Goal: Task Accomplishment & Management: Complete application form

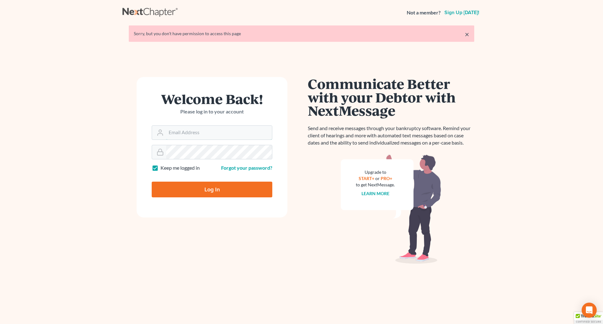
type input "[EMAIL_ADDRESS][DOMAIN_NAME]"
click at [215, 191] on input "Log In" at bounding box center [212, 190] width 121 height 16
type input "Thinking..."
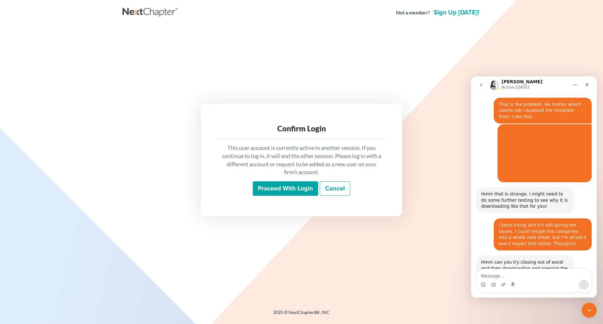
click at [289, 188] on input "Proceed with login" at bounding box center [285, 188] width 65 height 14
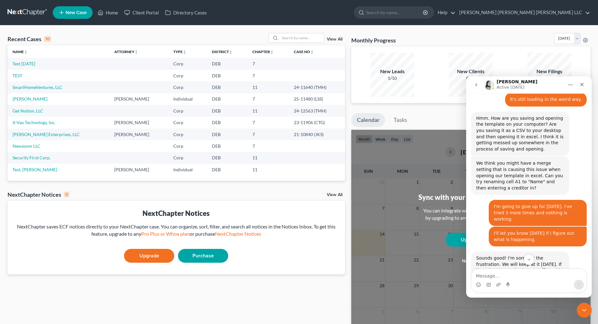
scroll to position [1075, 0]
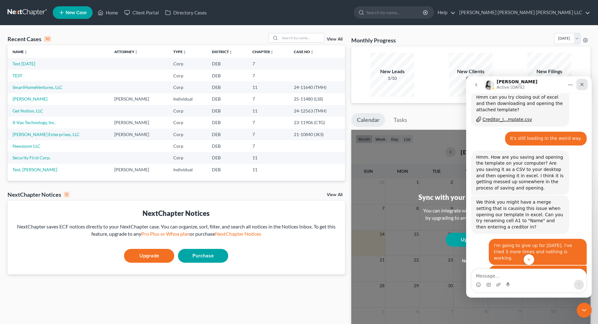
click at [584, 87] on icon "Close" at bounding box center [582, 84] width 5 height 5
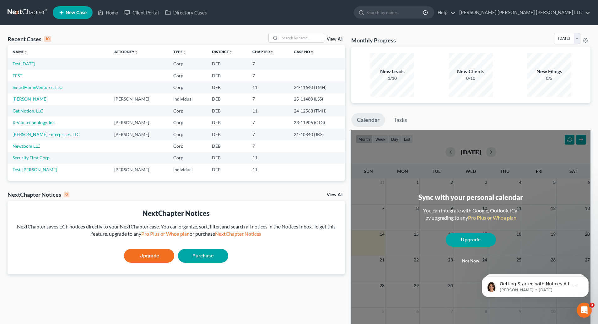
scroll to position [1232, 0]
click at [31, 63] on link "Test [DATE]" at bounding box center [24, 63] width 23 height 5
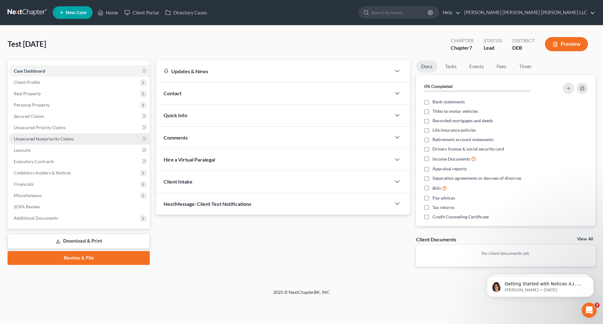
click at [33, 140] on span "Unsecured Nonpriority Claims" at bounding box center [44, 138] width 60 height 5
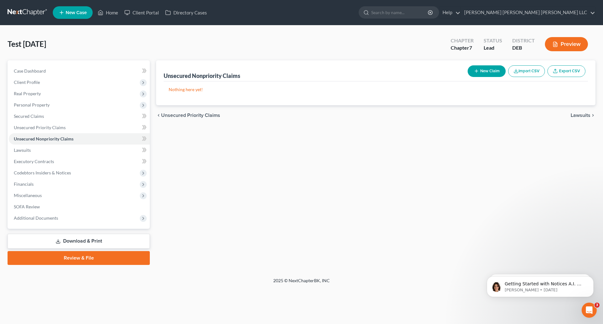
click at [532, 73] on button "Import CSV" at bounding box center [526, 71] width 37 height 12
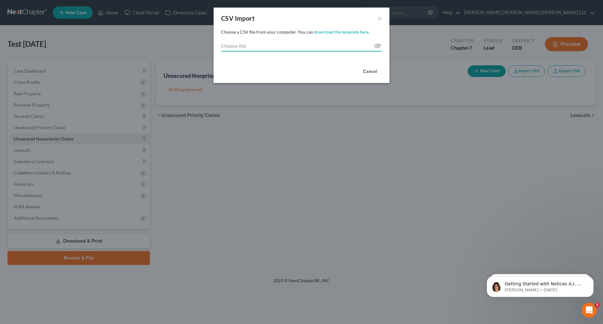
click at [377, 45] on input "Choose file" at bounding box center [301, 45] width 161 height 11
type input "C:\fakepath\Test 9-14.xlsx"
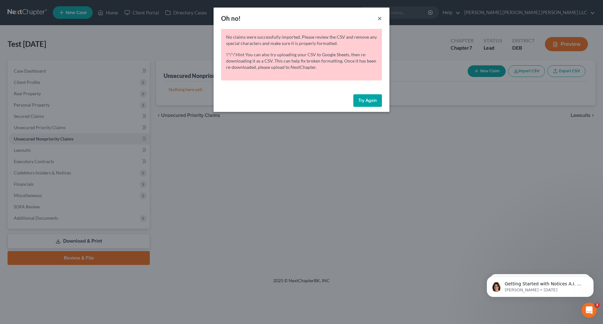
click at [380, 19] on button "×" at bounding box center [379, 18] width 4 height 8
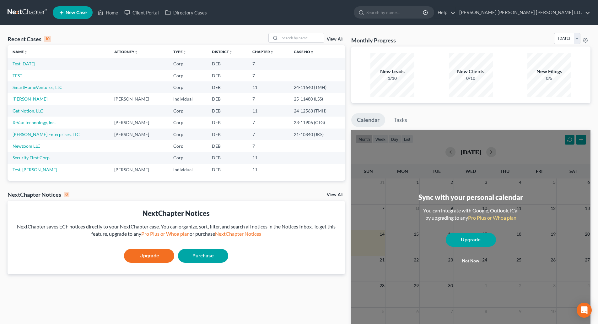
click at [30, 63] on link "Test [DATE]" at bounding box center [24, 63] width 23 height 5
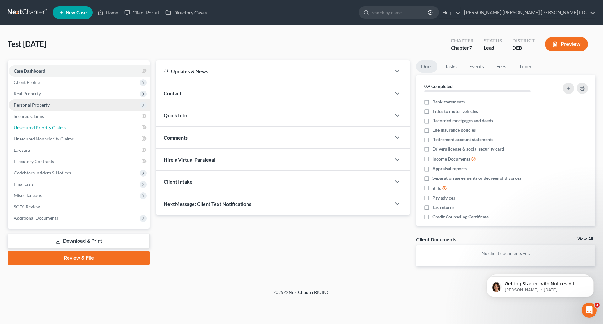
drag, startPoint x: 38, startPoint y: 127, endPoint x: 88, endPoint y: 104, distance: 55.1
click at [38, 127] on span "Unsecured Priority Claims" at bounding box center [40, 127] width 52 height 5
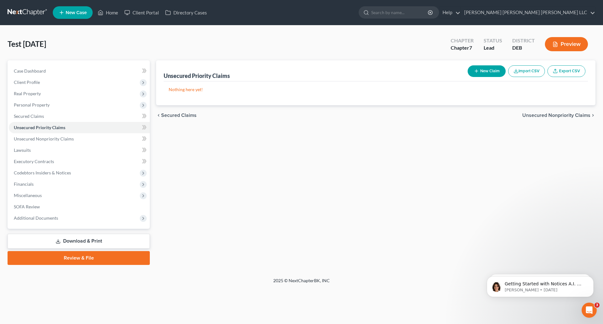
click at [522, 69] on button "Import CSV" at bounding box center [526, 71] width 37 height 12
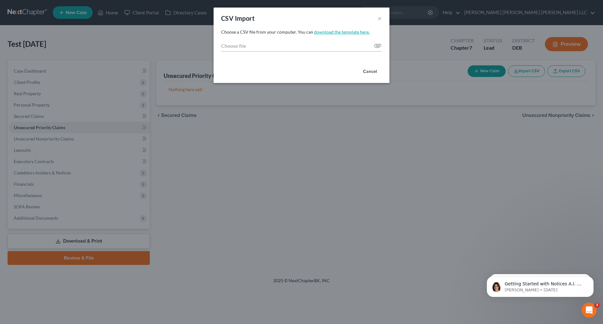
click at [336, 30] on link "download the template here." at bounding box center [342, 31] width 56 height 5
click at [379, 19] on button "×" at bounding box center [379, 18] width 4 height 8
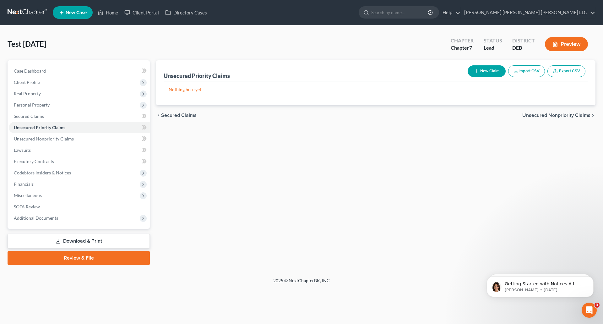
click at [529, 71] on button "Import CSV" at bounding box center [526, 71] width 37 height 12
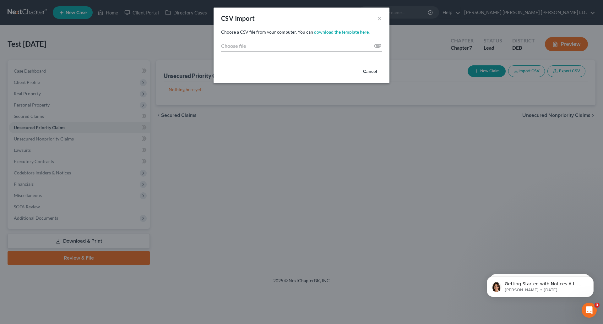
click at [334, 32] on link "download the template here." at bounding box center [342, 31] width 56 height 5
drag, startPoint x: 348, startPoint y: 31, endPoint x: 360, endPoint y: 89, distance: 58.5
click at [348, 32] on link "download the template here." at bounding box center [342, 31] width 56 height 5
click at [377, 45] on input "Choose file" at bounding box center [301, 45] width 161 height 11
type input "C:\fakepath\Creditor_Import_Template (2).csv"
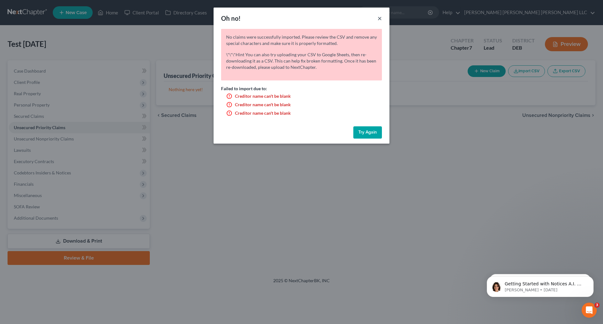
click at [381, 17] on button "×" at bounding box center [379, 18] width 4 height 8
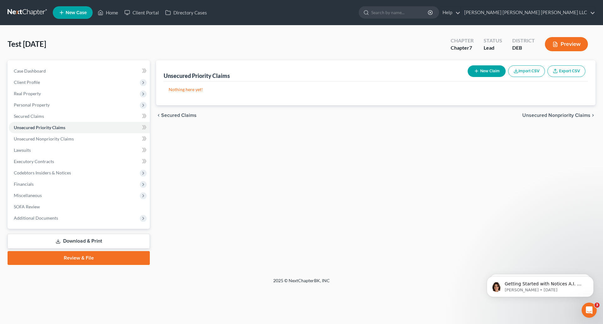
click at [526, 70] on button "Import CSV" at bounding box center [526, 71] width 37 height 12
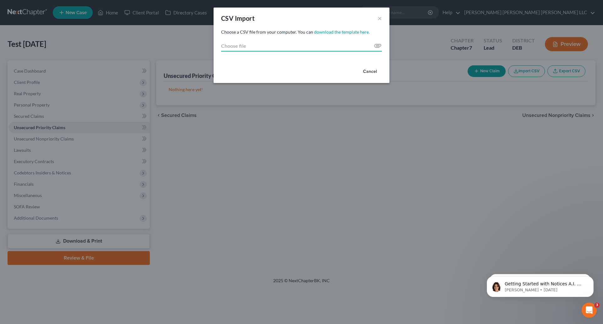
click at [378, 46] on input "Choose file" at bounding box center [301, 45] width 161 height 11
type input "C:\fakepath\Creditor_Import_Template (2).csv"
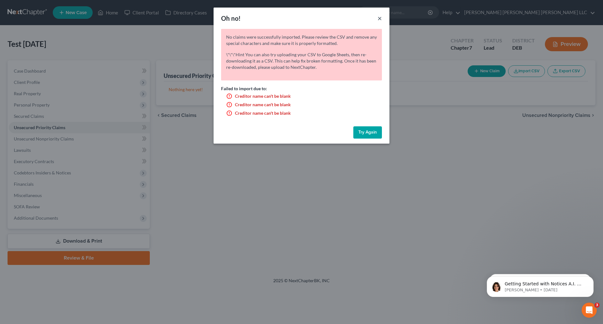
click at [380, 19] on button "×" at bounding box center [379, 18] width 4 height 8
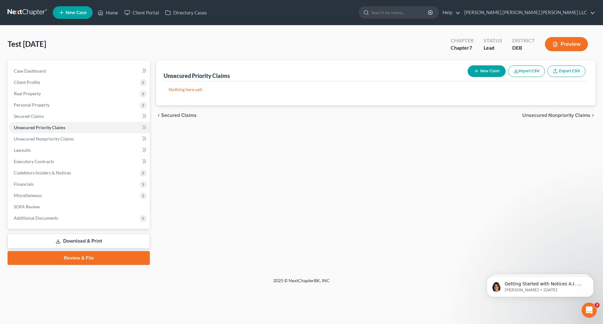
click at [524, 70] on button "Import CSV" at bounding box center [526, 71] width 37 height 12
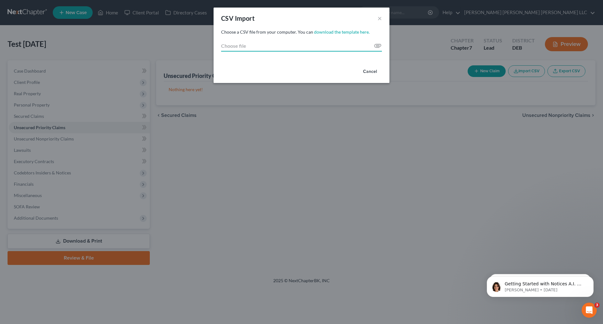
click at [377, 46] on input "Choose file" at bounding box center [301, 45] width 161 height 11
type input "C:\fakepath\Creditor_Import_Template (2).csv"
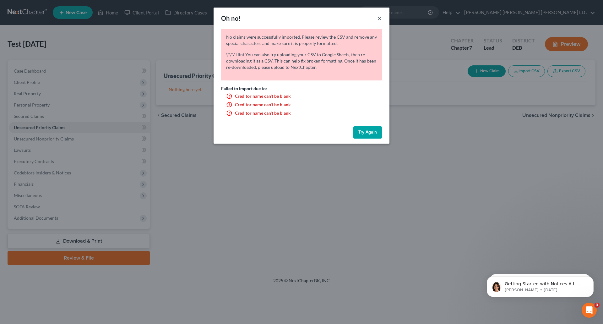
click at [381, 21] on button "×" at bounding box center [379, 18] width 4 height 8
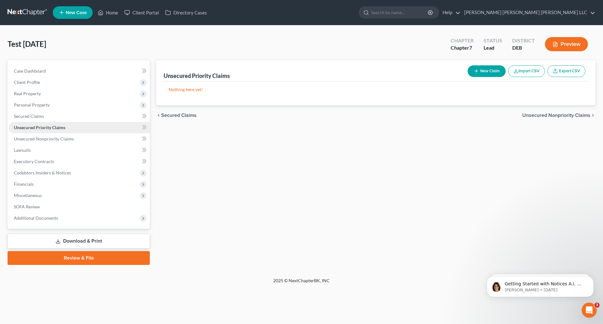
click at [74, 129] on link "Unsecured Priority Claims" at bounding box center [79, 127] width 141 height 11
click at [144, 128] on icon at bounding box center [145, 127] width 3 height 4
click at [145, 128] on icon at bounding box center [145, 127] width 3 height 4
click at [486, 72] on button "New Claim" at bounding box center [487, 71] width 38 height 12
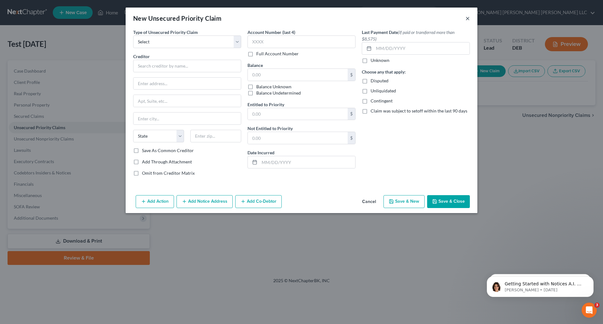
click at [467, 19] on button "×" at bounding box center [467, 18] width 4 height 8
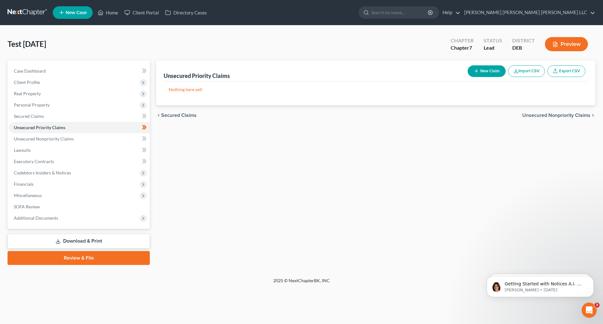
click at [525, 72] on button "Import CSV" at bounding box center [526, 71] width 37 height 12
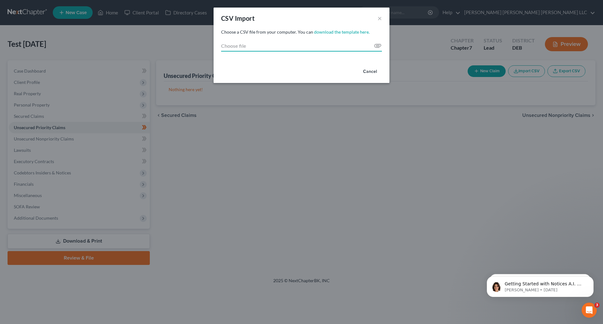
click at [376, 44] on input "Choose file" at bounding box center [301, 45] width 161 height 11
type input "C:\fakepath\test123.csv"
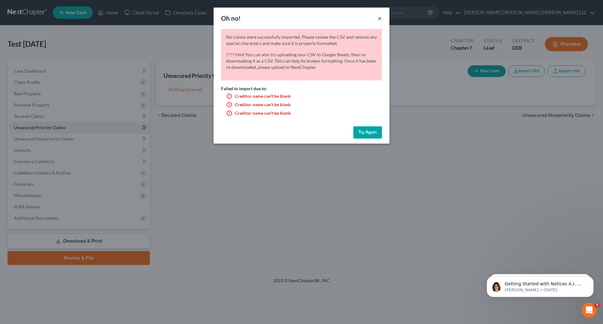
click at [382, 18] on div "Oh no! ×" at bounding box center [302, 18] width 176 height 21
click at [380, 19] on button "×" at bounding box center [379, 18] width 4 height 8
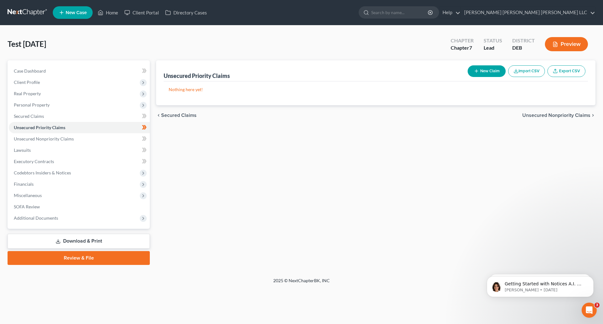
click at [526, 72] on button "Import CSV" at bounding box center [526, 71] width 37 height 12
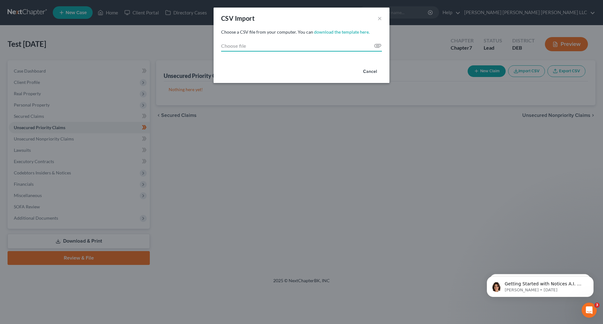
click at [377, 45] on input "Choose file" at bounding box center [301, 45] width 161 height 11
type input "C:\fakepath\test123.xlsx"
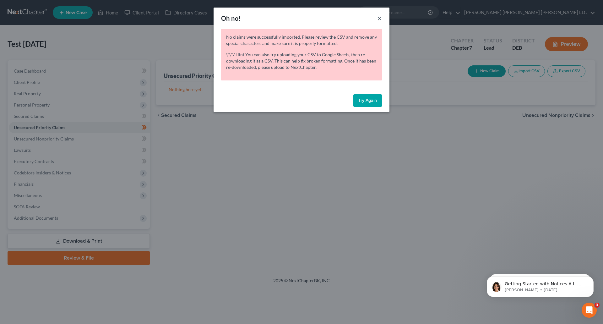
click at [380, 19] on button "×" at bounding box center [379, 18] width 4 height 8
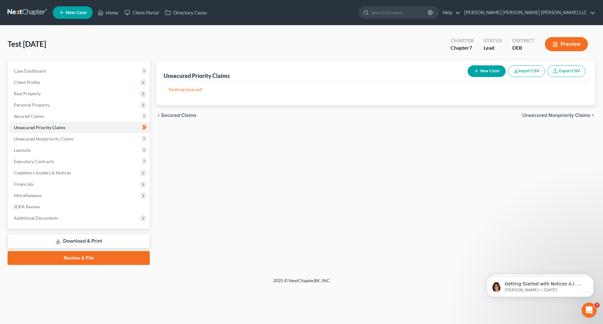
click at [529, 73] on button "Import CSV" at bounding box center [526, 71] width 37 height 12
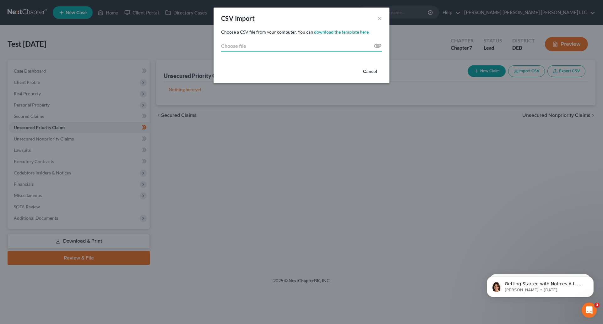
click at [378, 47] on input "Choose file" at bounding box center [301, 45] width 161 height 11
type input "C:\fakepath\test1234.csv"
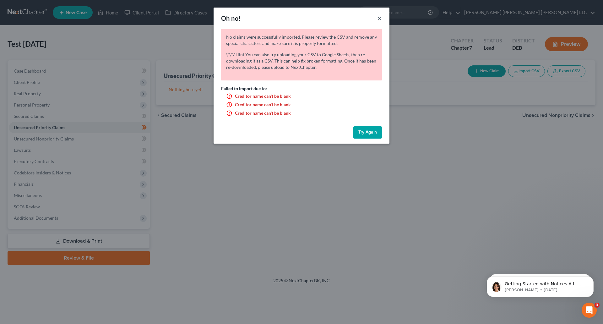
click at [379, 19] on button "×" at bounding box center [379, 18] width 4 height 8
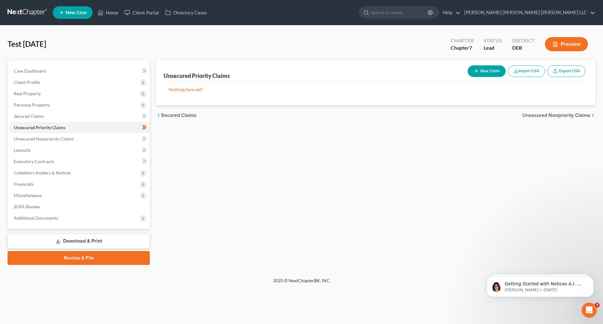
click at [526, 73] on button "Import CSV" at bounding box center [526, 71] width 37 height 12
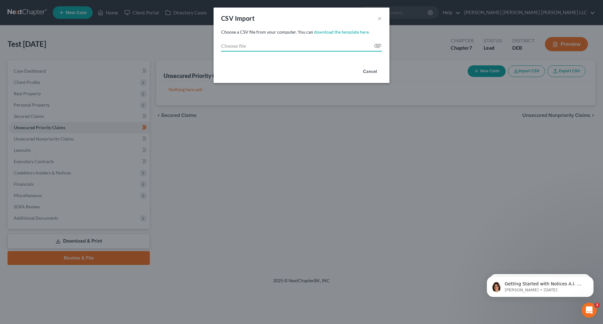
click at [379, 46] on input "Choose file" at bounding box center [301, 45] width 161 height 11
type input "C:\fakepath\test123mc.csv"
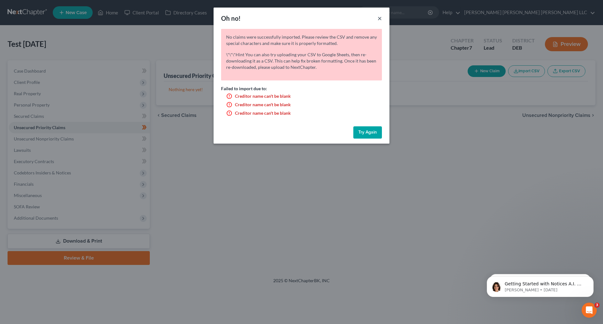
click at [380, 18] on button "×" at bounding box center [379, 18] width 4 height 8
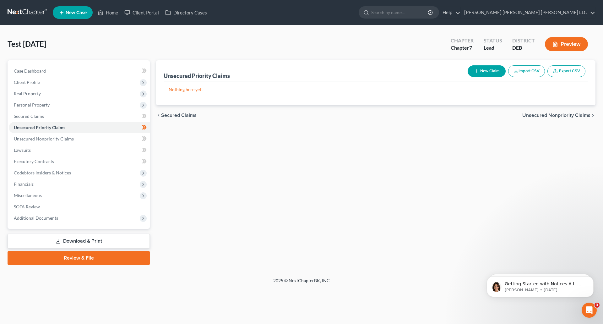
click at [516, 69] on icon "button" at bounding box center [515, 70] width 5 height 5
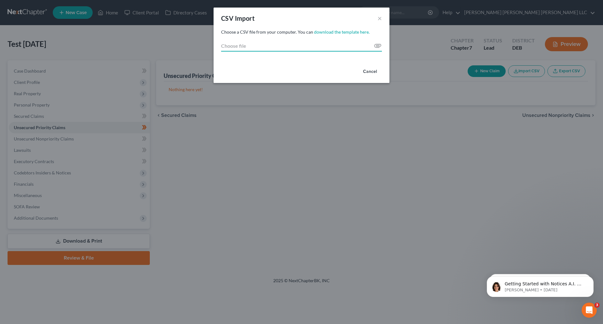
click at [376, 47] on input "Choose file" at bounding box center [301, 45] width 161 height 11
type input "C:\fakepath\test123mc1.csv"
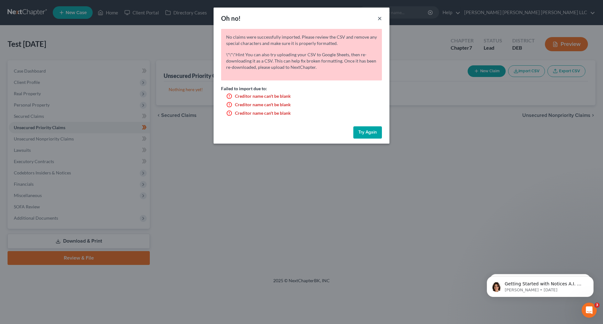
click at [379, 18] on button "×" at bounding box center [379, 18] width 4 height 8
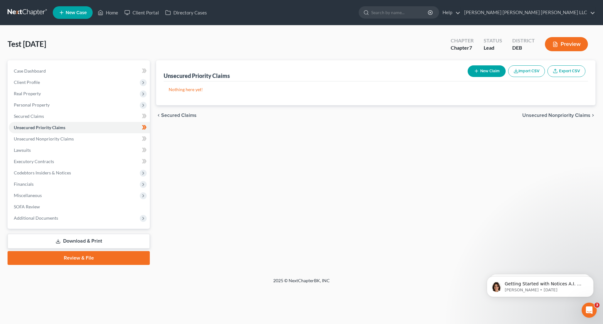
click at [532, 72] on button "Import CSV" at bounding box center [526, 71] width 37 height 12
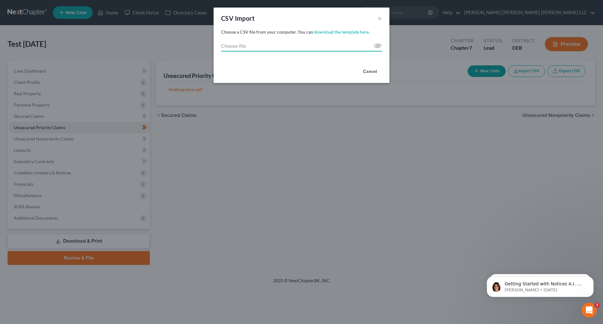
click at [376, 46] on input "Choose file" at bounding box center [301, 45] width 161 height 11
type input "C:\fakepath\test123mc2.csv"
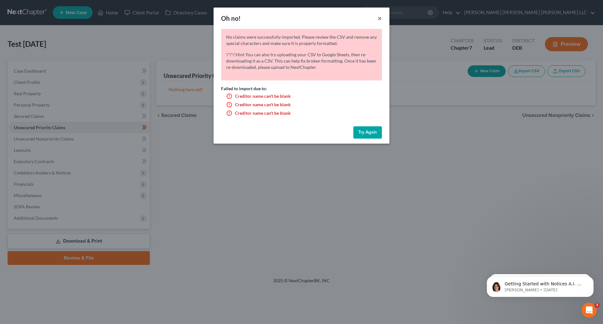
click at [380, 17] on button "×" at bounding box center [379, 18] width 4 height 8
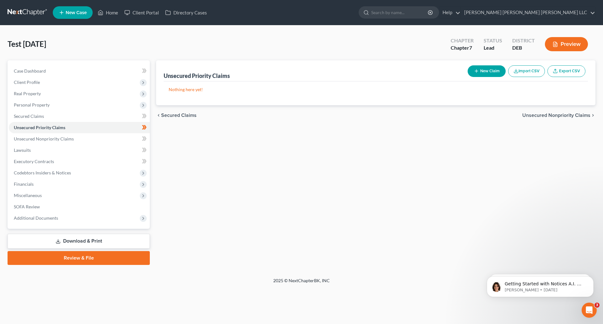
click at [524, 72] on button "Import CSV" at bounding box center [526, 71] width 37 height 12
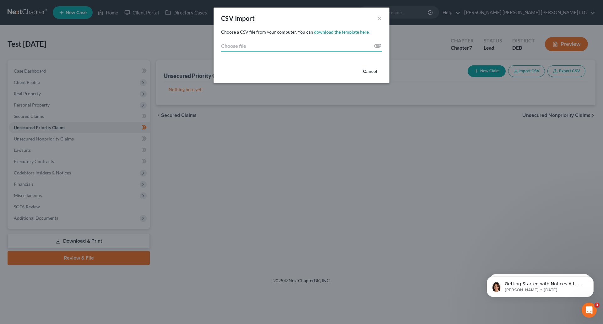
click at [376, 44] on input "Choose file" at bounding box center [301, 45] width 161 height 11
type input "C:\fakepath\testmc1.csv"
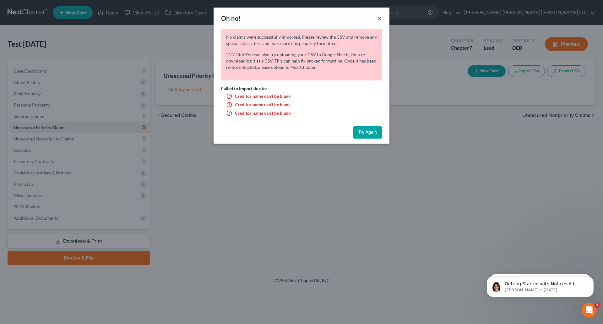
click at [381, 19] on button "×" at bounding box center [379, 18] width 4 height 8
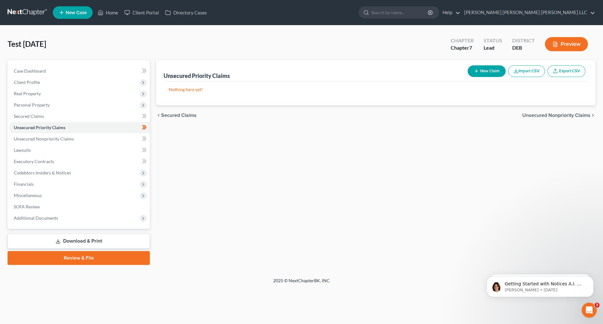
click at [530, 72] on button "Import CSV" at bounding box center [526, 71] width 37 height 12
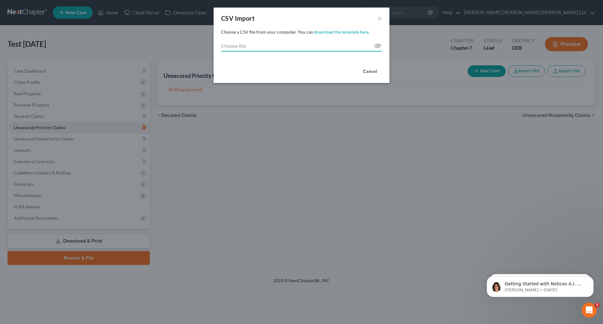
click at [378, 46] on input "Choose file" at bounding box center [301, 45] width 161 height 11
type input "C:\fakepath\testmc1.xlsx"
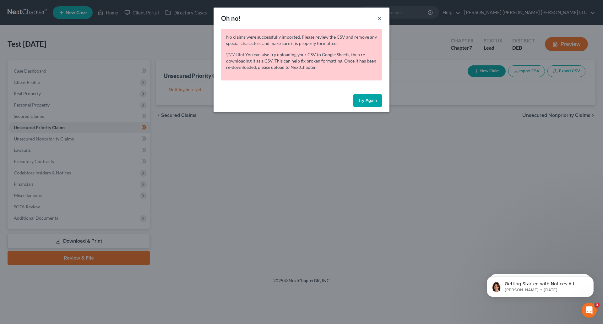
click at [379, 18] on button "×" at bounding box center [379, 18] width 4 height 8
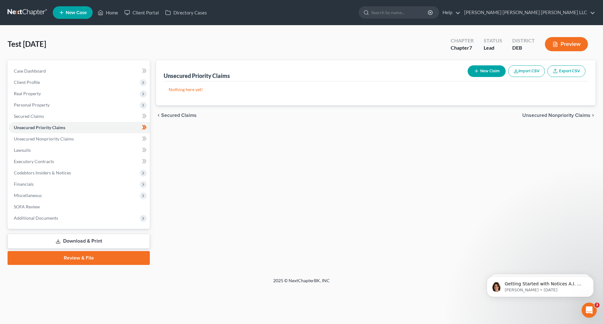
click at [527, 72] on button "Import CSV" at bounding box center [526, 71] width 37 height 12
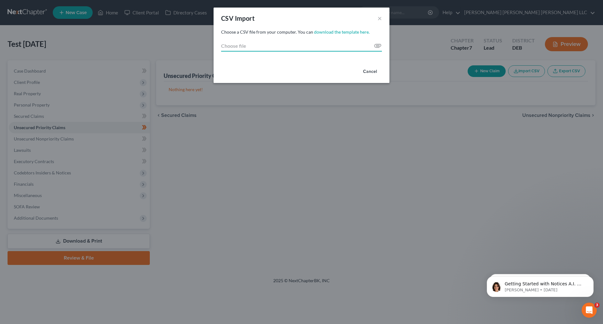
click at [380, 45] on input "Choose file" at bounding box center [301, 45] width 161 height 11
type input "C:\fakepath\testmc2.csv"
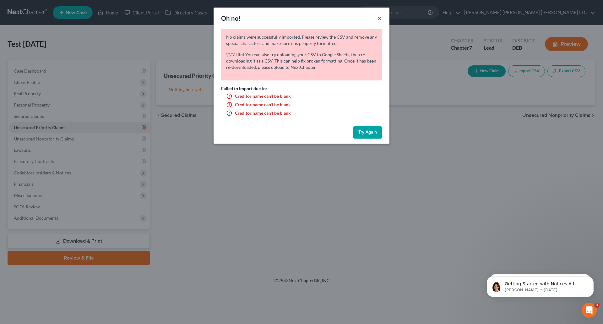
click at [379, 16] on button "×" at bounding box center [379, 18] width 4 height 8
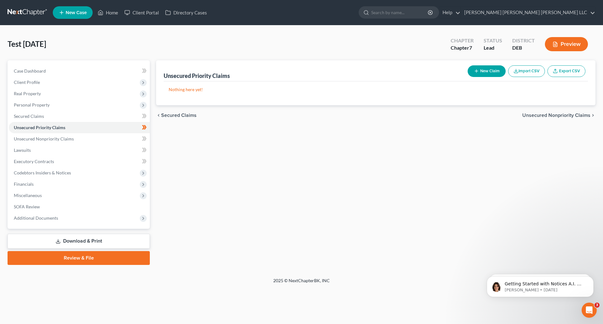
click at [522, 71] on button "Import CSV" at bounding box center [526, 71] width 37 height 12
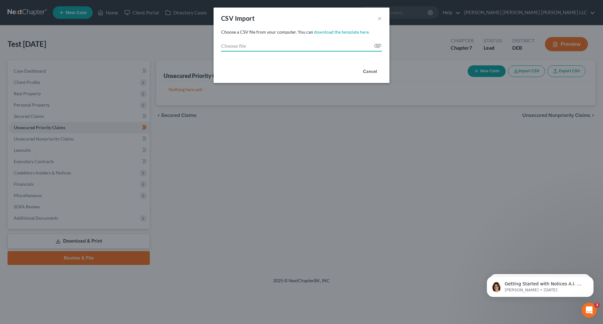
click at [378, 46] on input "Choose file" at bounding box center [301, 45] width 161 height 11
type input "C:\fakepath\testmc3.csv"
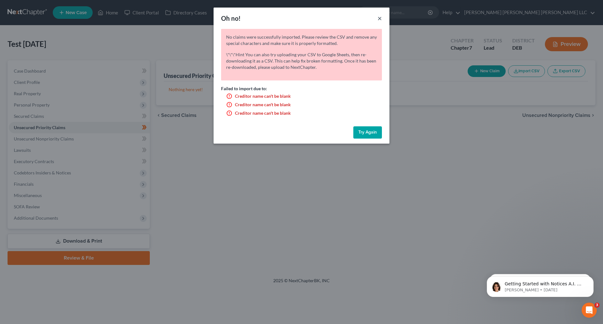
click at [378, 17] on button "×" at bounding box center [379, 18] width 4 height 8
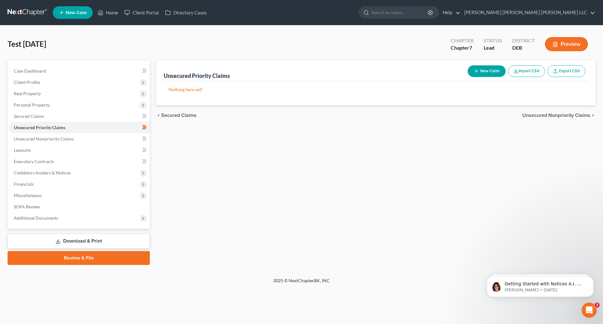
click at [518, 70] on button "Import CSV" at bounding box center [526, 71] width 37 height 12
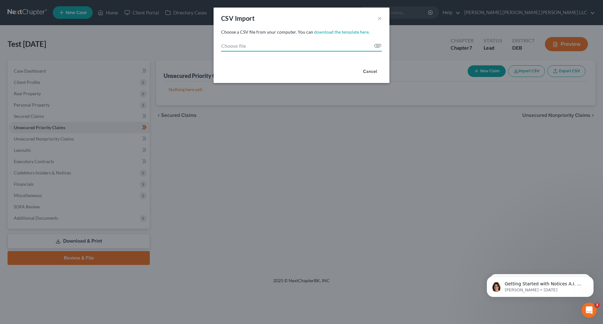
click at [375, 47] on input "Choose file" at bounding box center [301, 45] width 161 height 11
type input "C:\fakepath\testmc123456.csv"
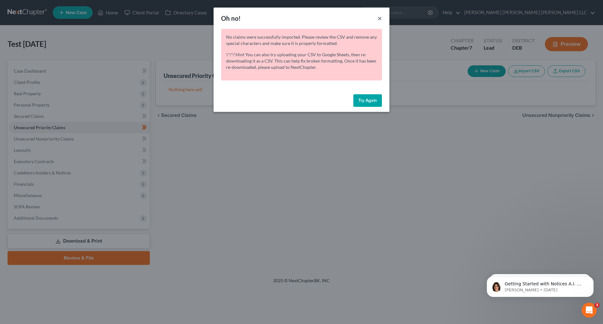
click at [380, 18] on button "×" at bounding box center [379, 18] width 4 height 8
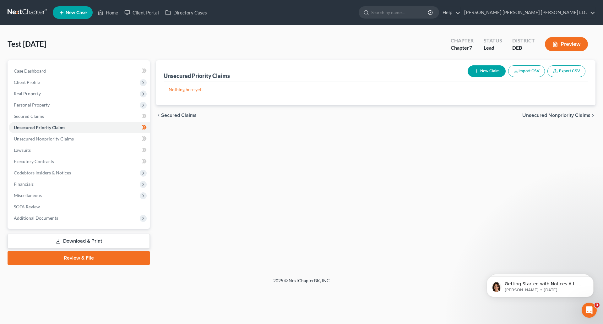
click at [528, 70] on button "Import CSV" at bounding box center [526, 71] width 37 height 12
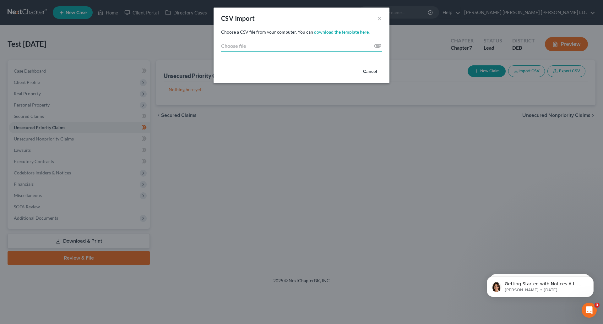
click at [379, 46] on input "Choose file" at bounding box center [301, 45] width 161 height 11
type input "C:\fakepath\testmc12345678.csv"
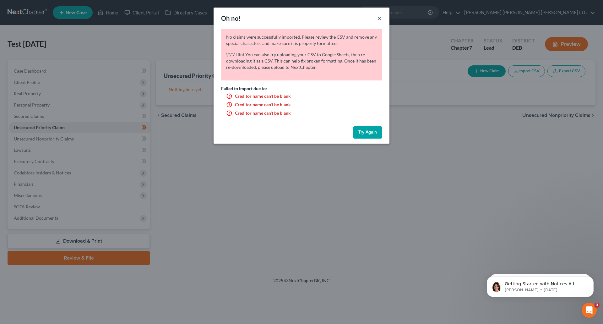
click at [379, 17] on button "×" at bounding box center [379, 18] width 4 height 8
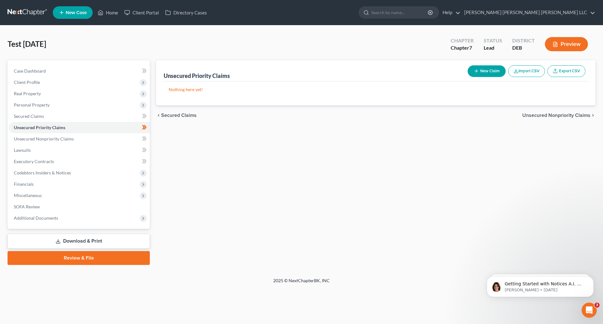
click at [481, 73] on button "New Claim" at bounding box center [487, 71] width 38 height 12
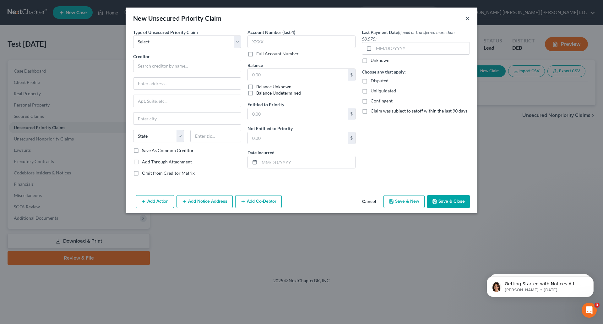
click at [466, 19] on button "×" at bounding box center [467, 18] width 4 height 8
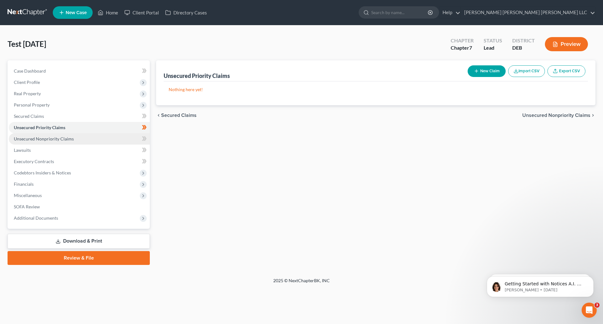
click at [38, 138] on span "Unsecured Nonpriority Claims" at bounding box center [44, 138] width 60 height 5
click at [527, 72] on button "Import CSV" at bounding box center [526, 71] width 37 height 12
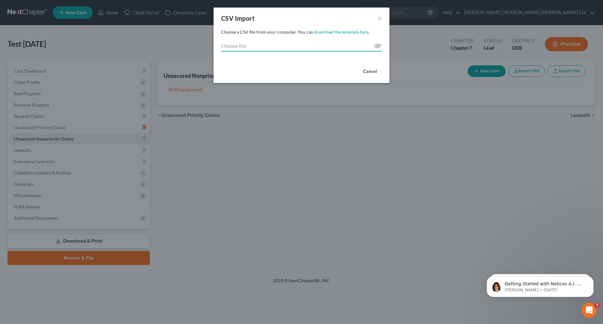
click at [376, 47] on input "Choose file" at bounding box center [301, 45] width 161 height 11
type input "C:\fakepath\Schedule F.csv"
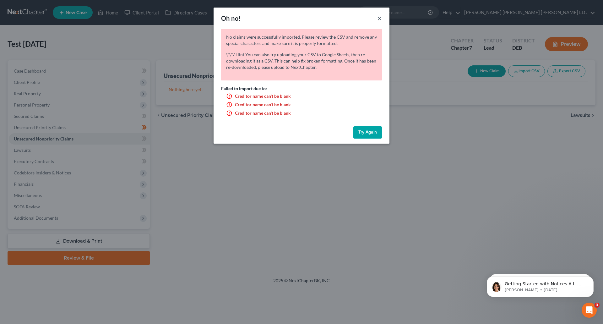
click at [380, 18] on button "×" at bounding box center [379, 18] width 4 height 8
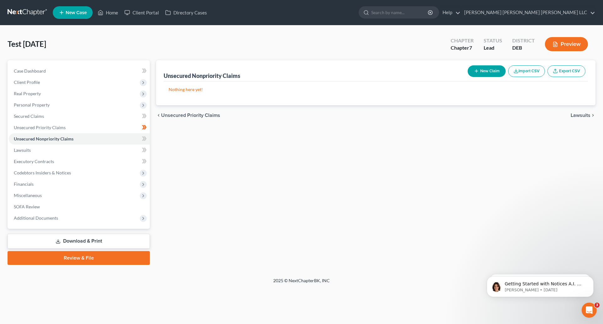
click at [485, 71] on button "New Claim" at bounding box center [487, 71] width 38 height 12
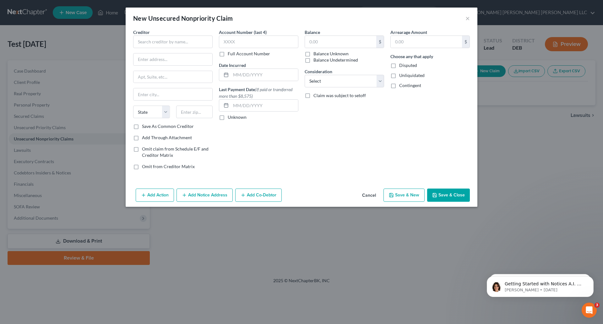
drag, startPoint x: 444, startPoint y: 196, endPoint x: 493, endPoint y: 178, distance: 51.8
click at [445, 196] on button "Save & Close" at bounding box center [448, 194] width 43 height 13
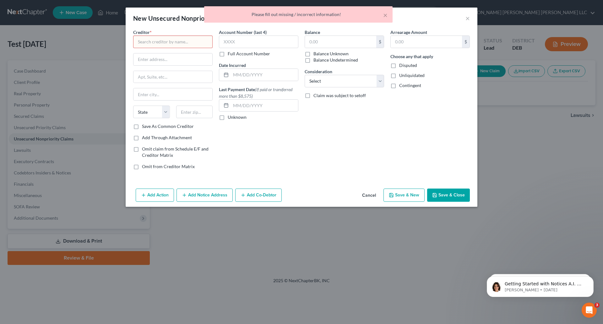
click at [472, 18] on div "× Please fill out missing / incorrect information!" at bounding box center [298, 15] width 603 height 19
click at [472, 21] on div "× Please fill out missing / incorrect information!" at bounding box center [298, 15] width 603 height 19
click at [469, 16] on div "× Please fill out missing / incorrect information!" at bounding box center [298, 15] width 603 height 19
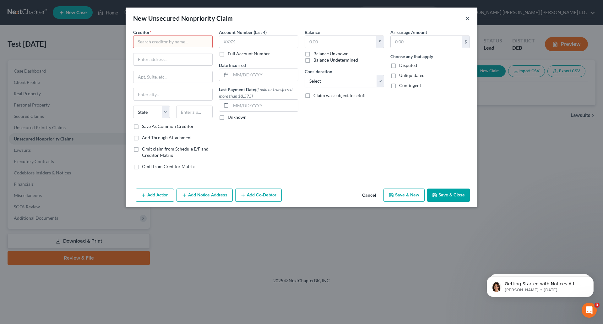
click at [467, 17] on button "×" at bounding box center [467, 18] width 4 height 8
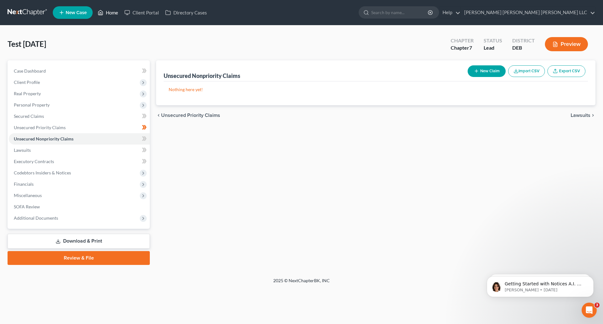
click at [111, 14] on link "Home" at bounding box center [108, 12] width 27 height 11
